Goal: Information Seeking & Learning: Learn about a topic

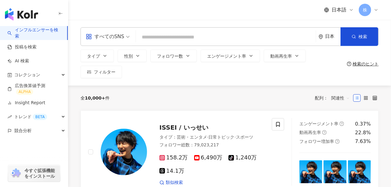
click at [337, 38] on div "日本" at bounding box center [332, 36] width 15 height 5
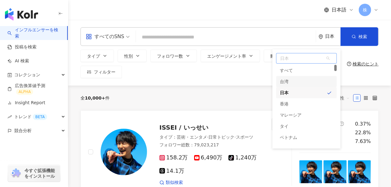
click at [297, 81] on div "台湾" at bounding box center [306, 81] width 61 height 11
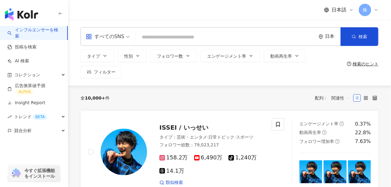
click at [185, 39] on input "search" at bounding box center [225, 37] width 175 height 12
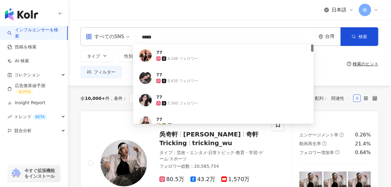
type input "****"
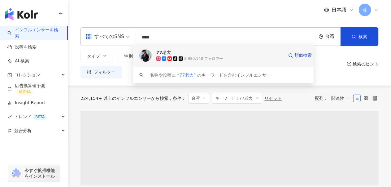
click at [221, 55] on span "77老大" at bounding box center [219, 52] width 127 height 6
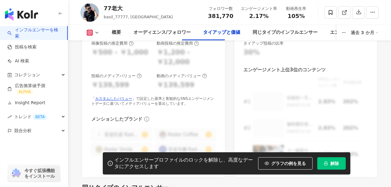
scroll to position [929, 0]
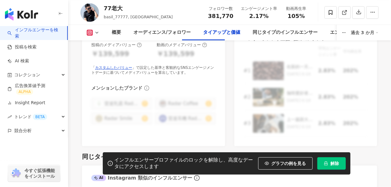
click at [335, 165] on span "解除" at bounding box center [335, 163] width 9 height 5
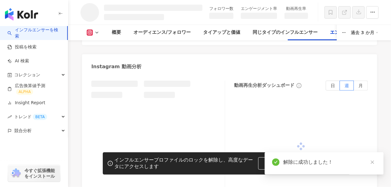
scroll to position [1368, 0]
